Goal: Information Seeking & Learning: Find specific fact

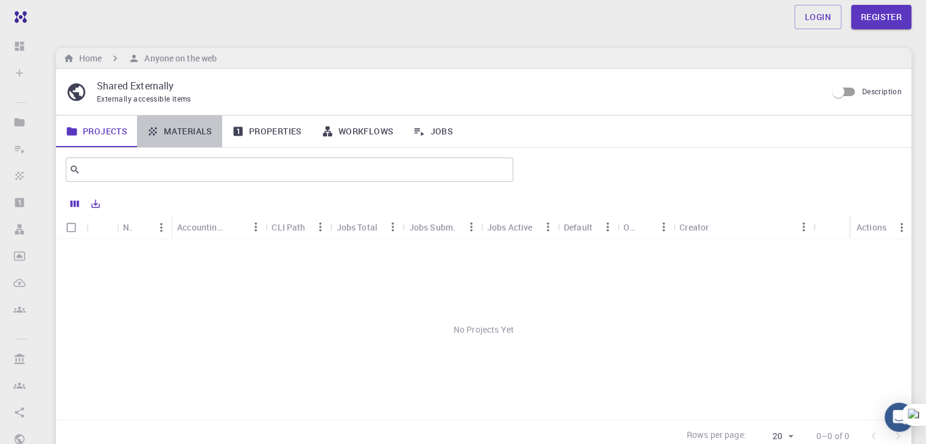
click at [161, 136] on link "Materials" at bounding box center [179, 132] width 85 height 32
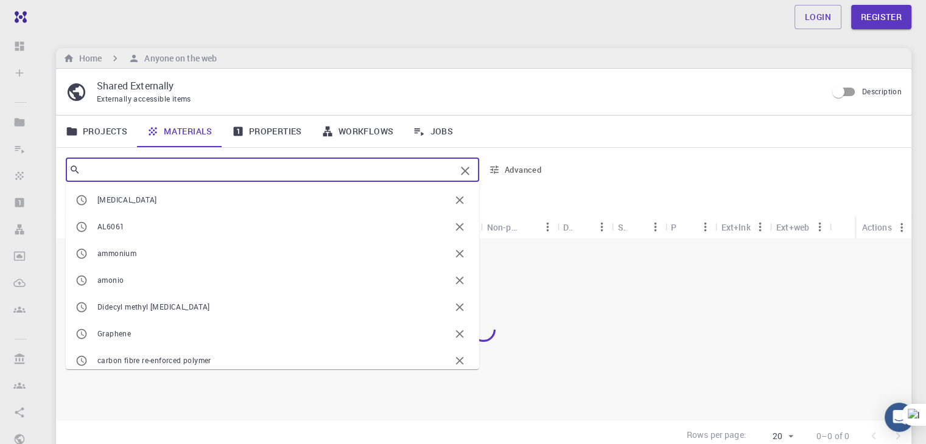
click at [214, 161] on input "text" at bounding box center [267, 169] width 375 height 17
click at [199, 172] on input "Zeolite" at bounding box center [267, 169] width 375 height 17
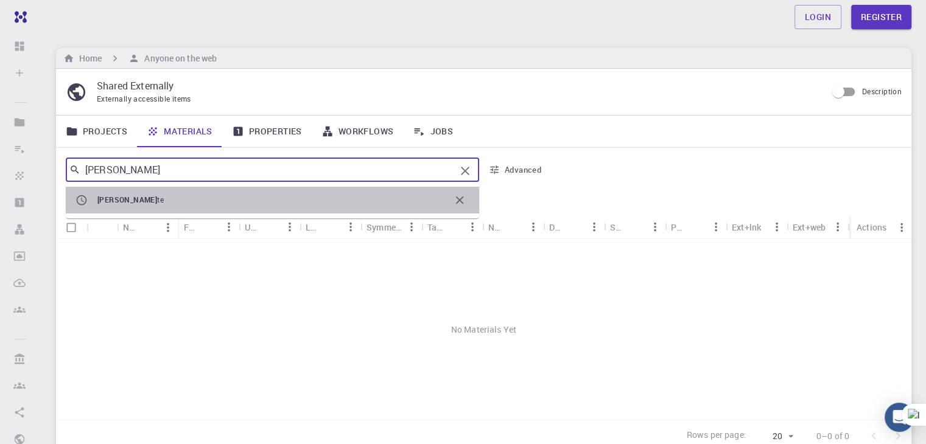
click at [192, 207] on li "[PERSON_NAME]" at bounding box center [272, 200] width 413 height 27
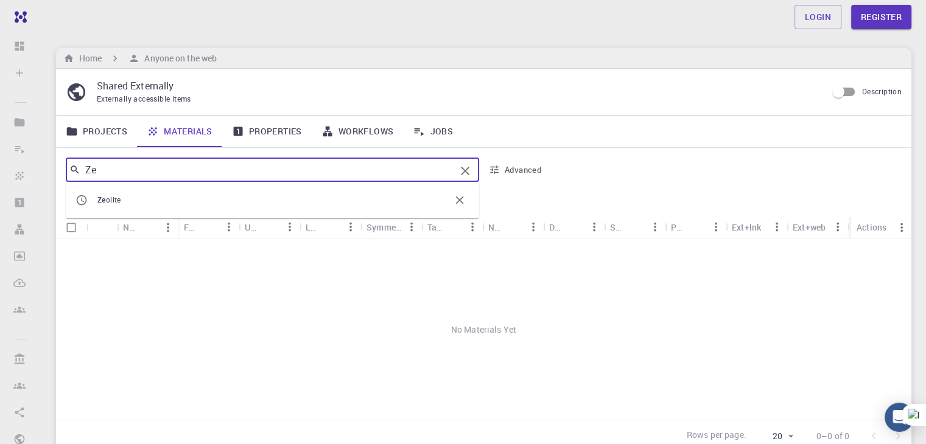
type input "Z"
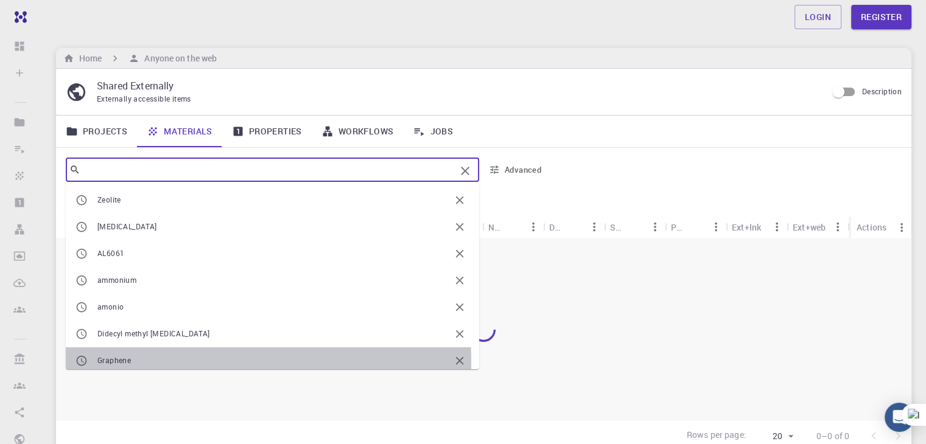
click at [133, 361] on span "Graphene" at bounding box center [273, 361] width 352 height 12
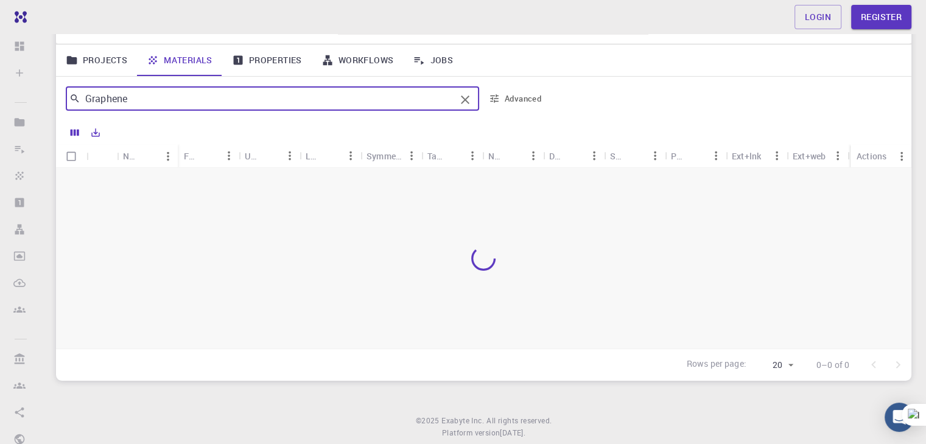
scroll to position [86, 0]
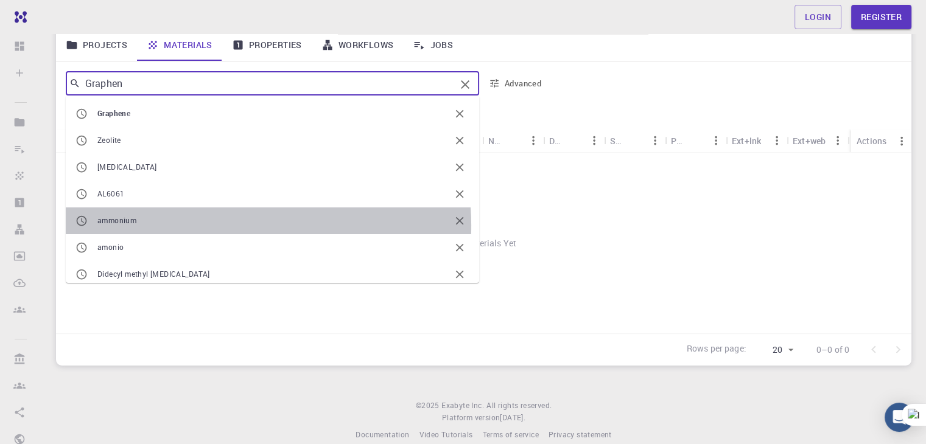
click at [214, 225] on span "ammonium" at bounding box center [273, 221] width 352 height 12
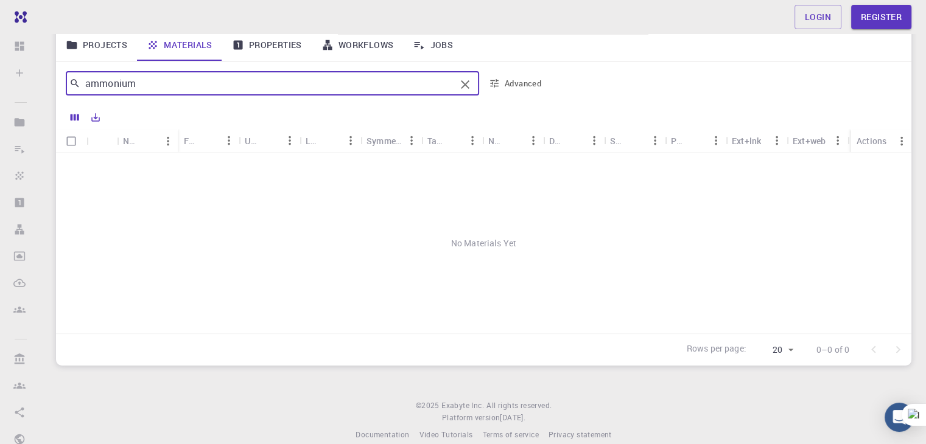
type input "ammonium"
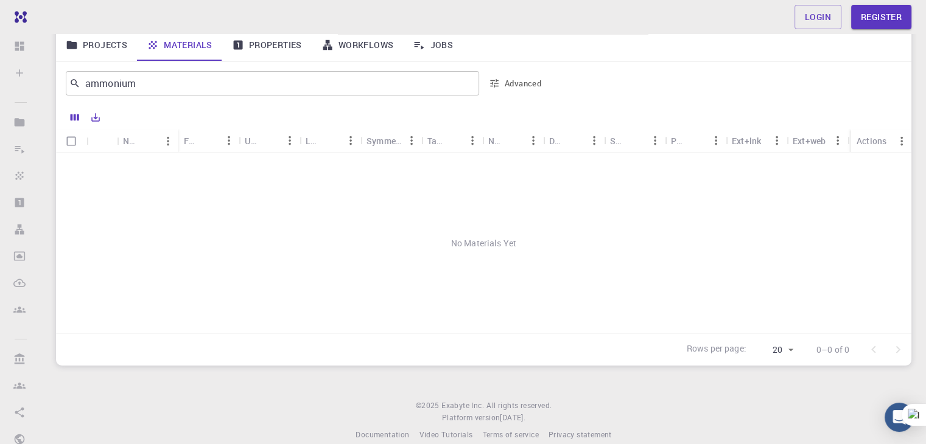
click at [208, 278] on div "No Materials Yet" at bounding box center [483, 243] width 855 height 181
